Goal: Task Accomplishment & Management: Manage account settings

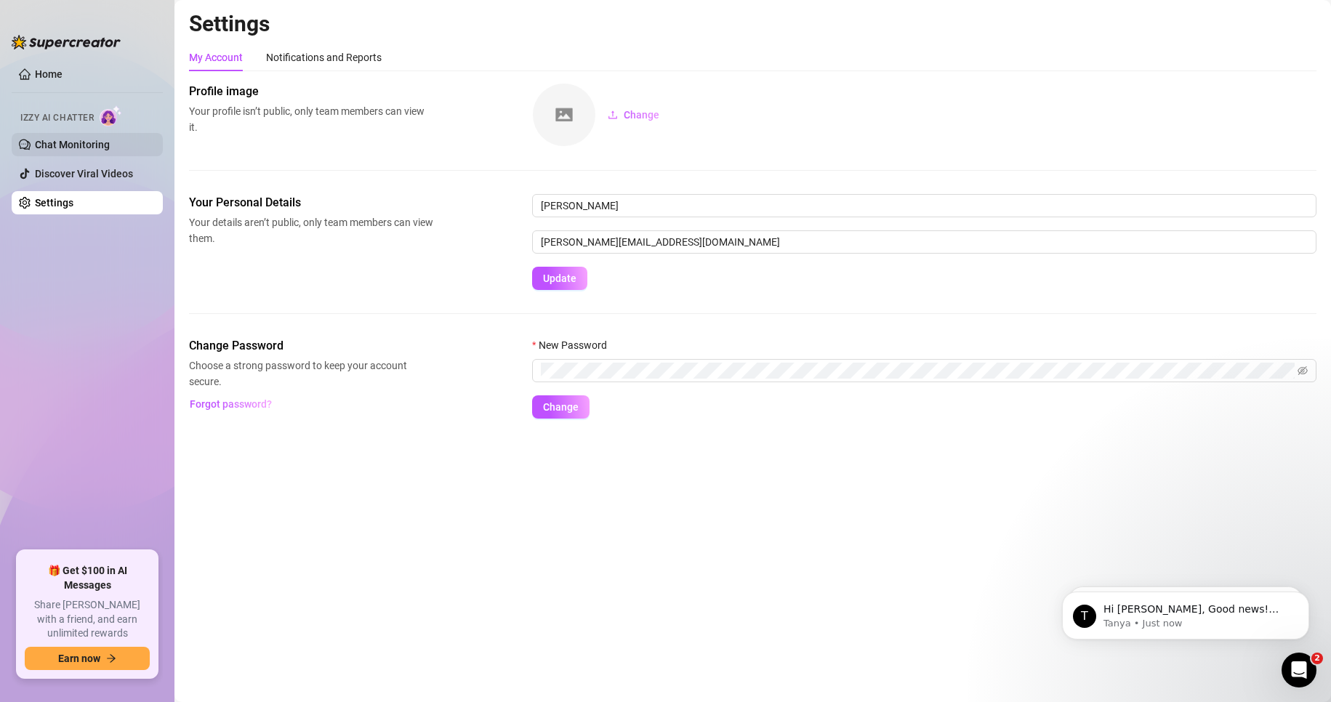
click at [68, 150] on link "Chat Monitoring" at bounding box center [72, 145] width 75 height 12
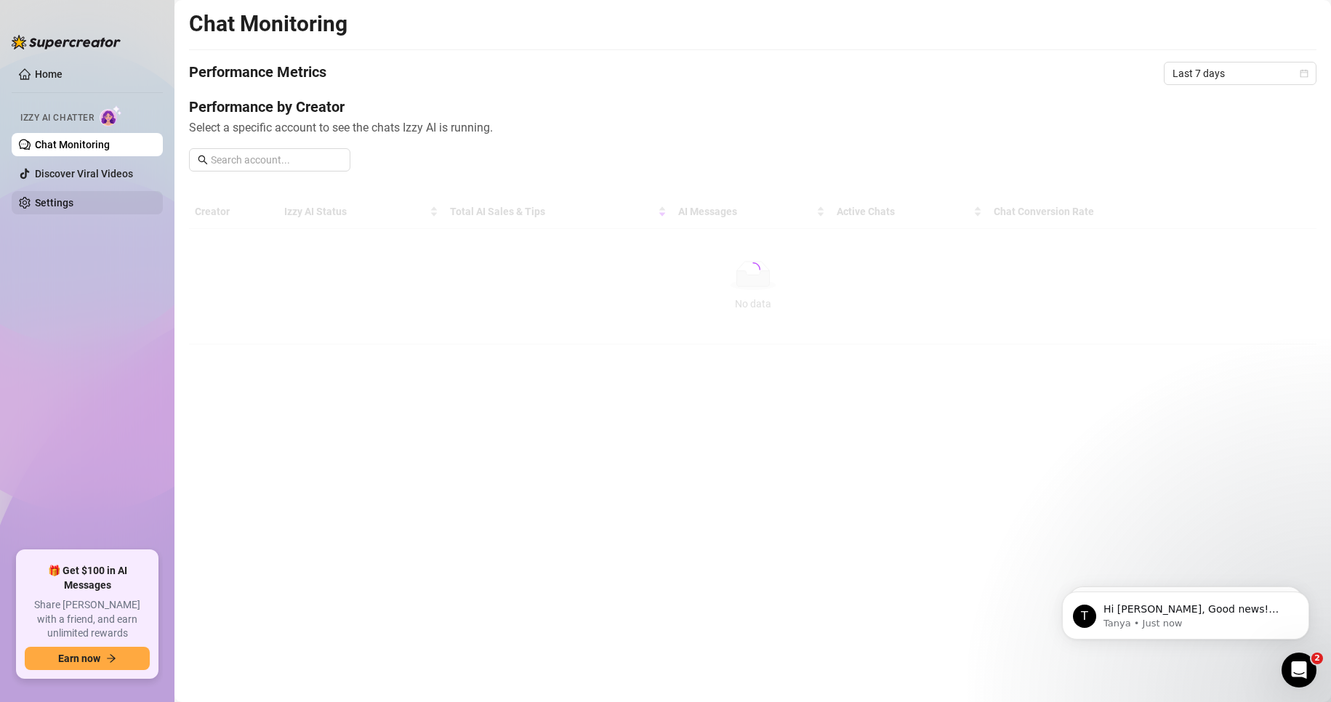
click at [73, 197] on link "Settings" at bounding box center [54, 203] width 39 height 12
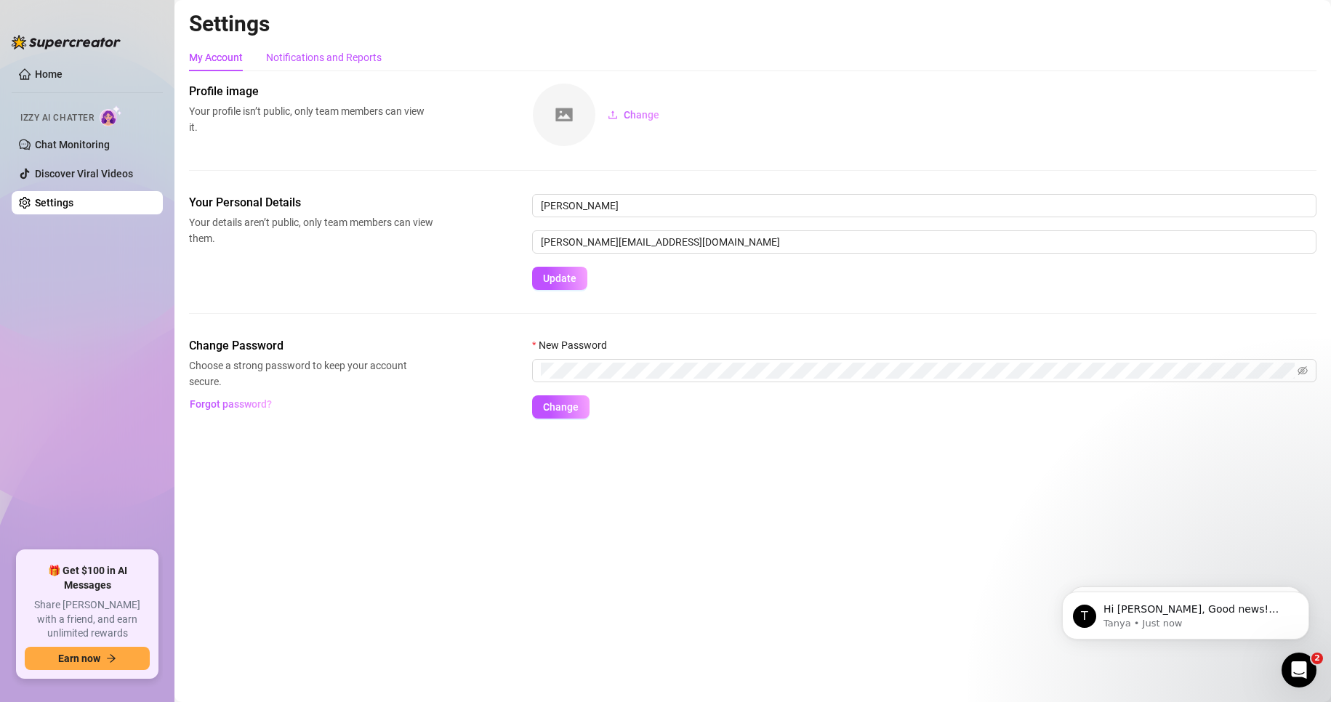
click at [294, 63] on div "Notifications and Reports" at bounding box center [324, 57] width 116 height 16
